Goal: Task Accomplishment & Management: Complete application form

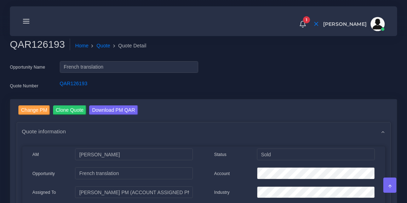
scroll to position [398, 0]
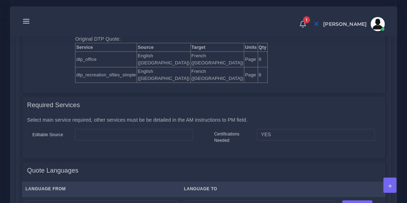
click at [30, 23] on icon at bounding box center [26, 21] width 8 height 8
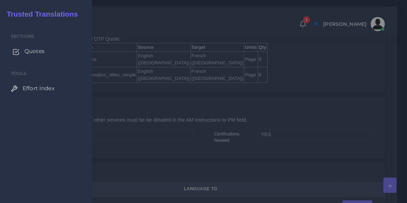
click at [32, 52] on span "Quotes" at bounding box center [34, 51] width 20 height 8
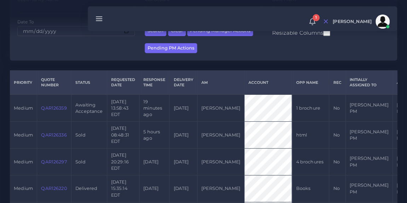
scroll to position [127, 0]
click at [52, 108] on link "QAR126359" at bounding box center [53, 107] width 25 height 5
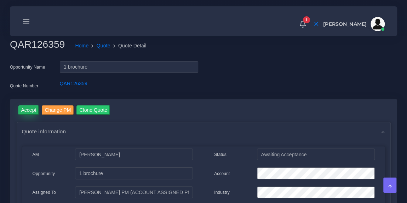
click at [32, 109] on input "Accept" at bounding box center [28, 110] width 21 height 10
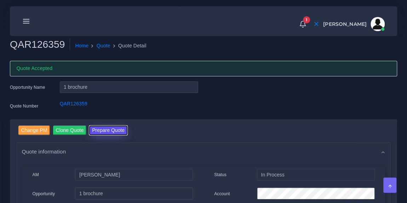
click at [111, 130] on button "Prepare Quote" at bounding box center [108, 131] width 38 height 10
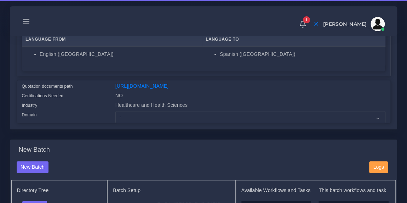
scroll to position [143, 0]
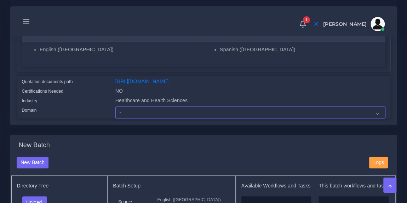
click at [157, 116] on select "- Advertising and Media Agriculture, Forestry and Fishing Architecture, Buildin…" at bounding box center [250, 113] width 270 height 12
select select "Healthcare and Health Sciences"
click at [115, 111] on select "- Advertising and Media Agriculture, Forestry and Fishing Architecture, Buildin…" at bounding box center [250, 113] width 270 height 12
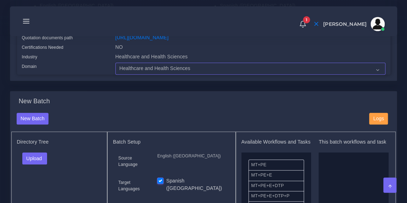
scroll to position [201, 0]
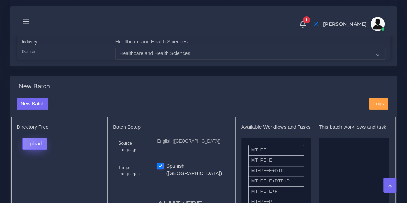
click at [43, 149] on button "Upload" at bounding box center [34, 144] width 25 height 12
click at [39, 175] on label "Files" at bounding box center [47, 170] width 49 height 9
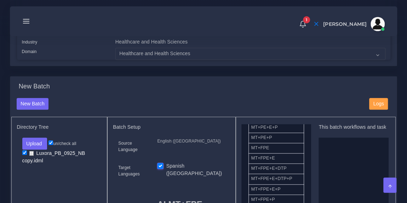
scroll to position [64, 0]
drag, startPoint x: 289, startPoint y: 153, endPoint x: 340, endPoint y: 177, distance: 55.8
drag, startPoint x: 340, startPoint y: 177, endPoint x: 202, endPoint y: 111, distance: 151.9
click at [202, 110] on div "New Batch" at bounding box center [187, 104] width 353 height 12
drag, startPoint x: 290, startPoint y: 158, endPoint x: 348, endPoint y: 170, distance: 58.5
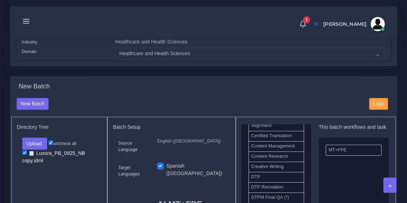
scroll to position [210, 0]
drag, startPoint x: 273, startPoint y: 181, endPoint x: 345, endPoint y: 185, distance: 71.6
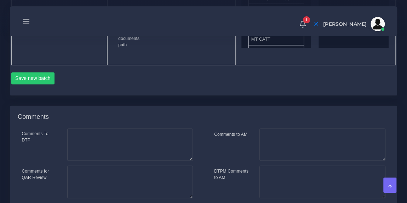
scroll to position [441, 0]
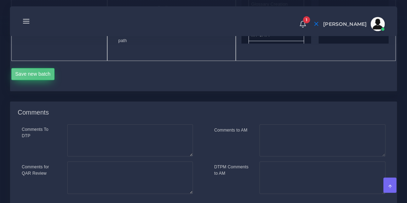
click at [44, 80] on button "Save new batch" at bounding box center [33, 74] width 44 height 12
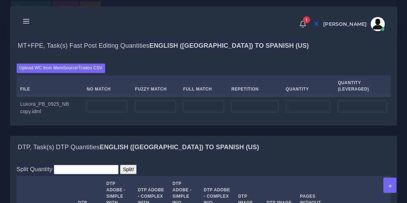
scroll to position [523, 0]
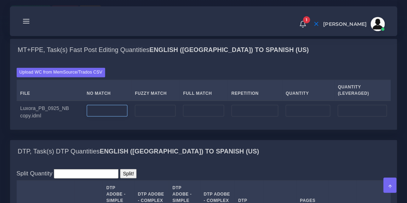
click at [107, 117] on input "number" at bounding box center [107, 111] width 41 height 12
type input "313"
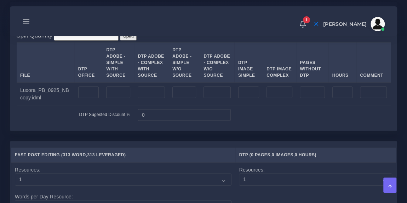
scroll to position [662, 0]
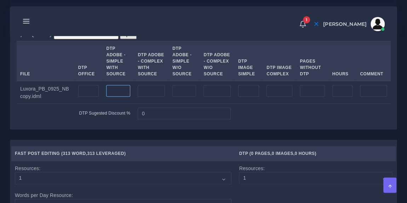
click at [109, 97] on input "number" at bounding box center [118, 91] width 24 height 12
type input "2"
click at [192, 67] on div "Split Quantity Split! File DTP Office DTP Adobe - Simple With Source DTP Adobe …" at bounding box center [204, 76] width 374 height 94
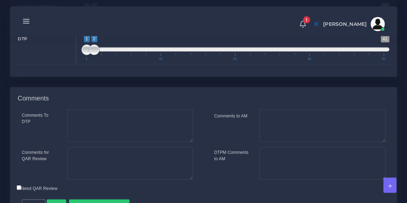
scroll to position [991, 0]
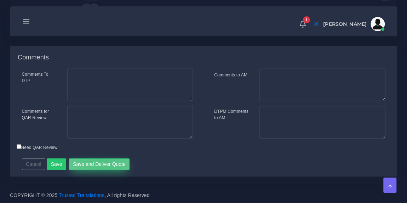
click at [100, 166] on button "Save and Deliver Quote" at bounding box center [99, 165] width 61 height 12
